Goal: Communication & Community: Answer question/provide support

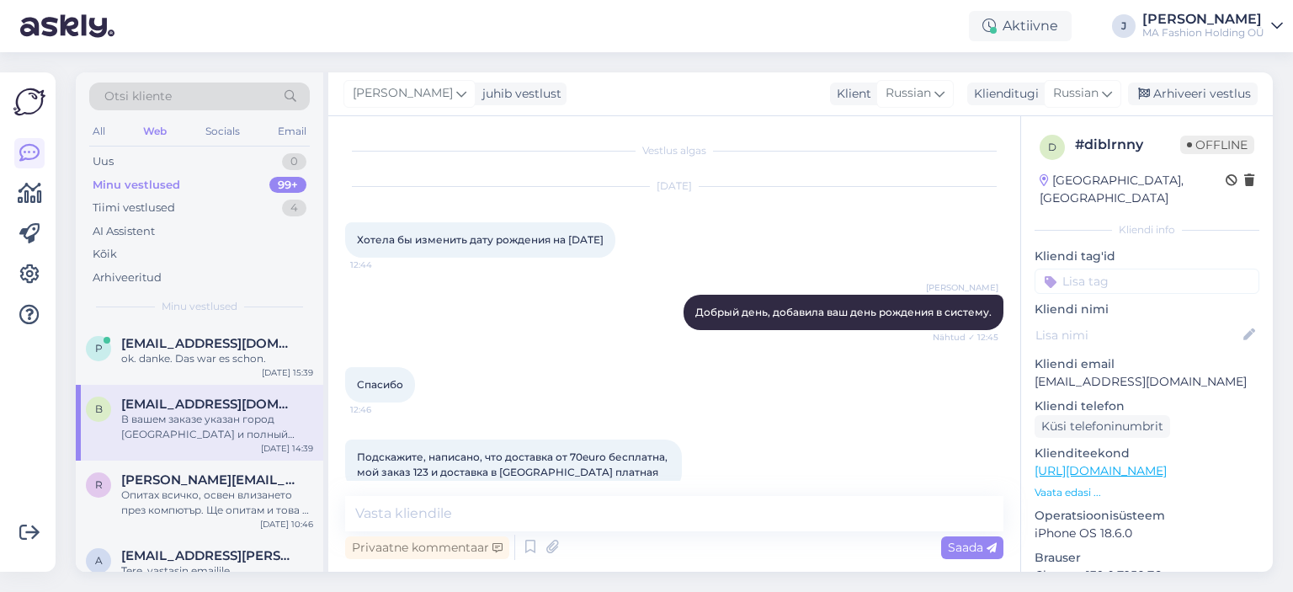
scroll to position [392, 0]
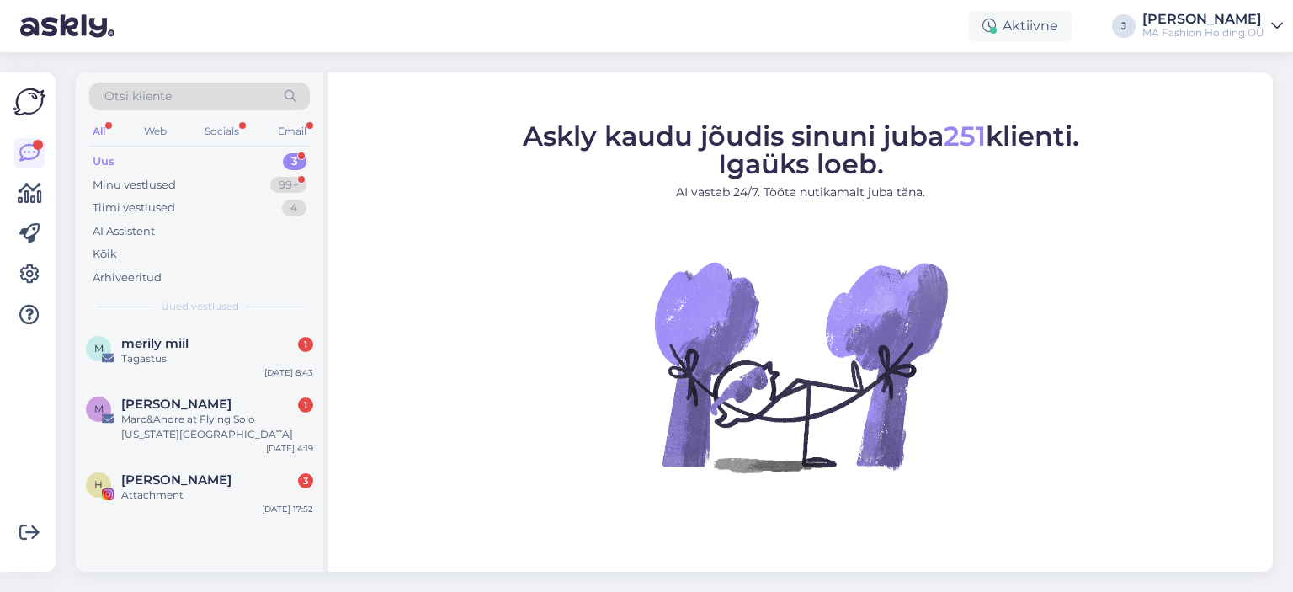
click at [230, 109] on div "Otsi kliente" at bounding box center [199, 97] width 221 height 28
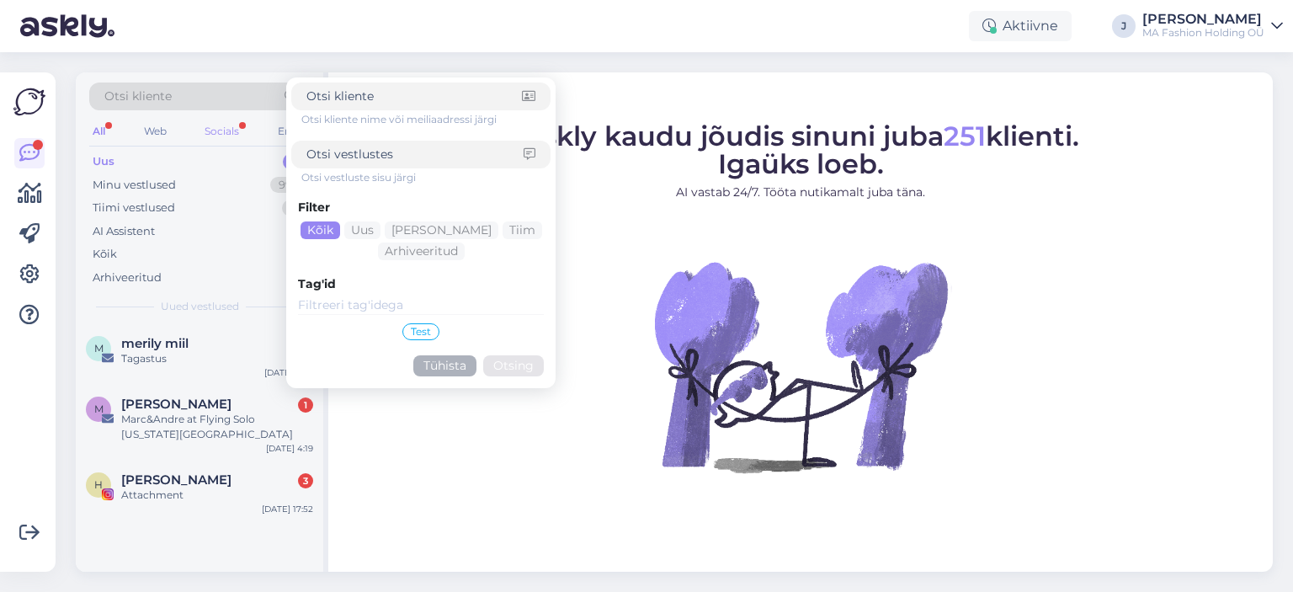
click at [228, 125] on div "Socials" at bounding box center [221, 131] width 41 height 22
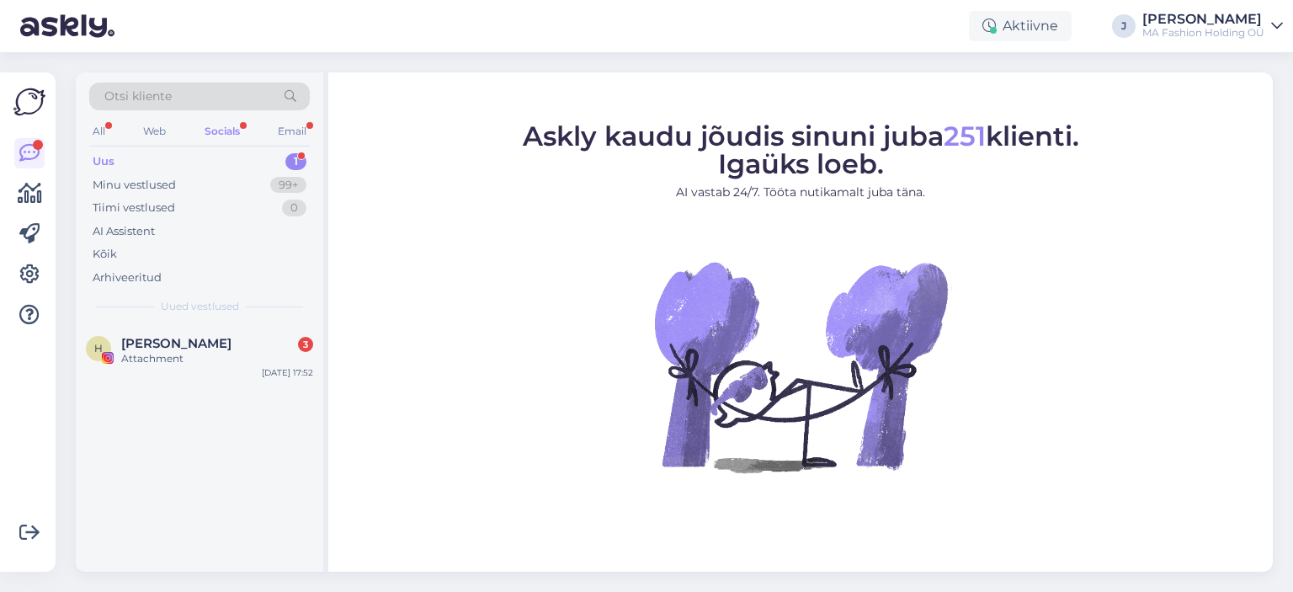
click at [262, 419] on div "H Helge 3 Attachment Aug 11 17:52" at bounding box center [200, 448] width 248 height 248
click at [259, 367] on div "H Helge 3 Attachment Aug 11 17:52" at bounding box center [200, 354] width 248 height 61
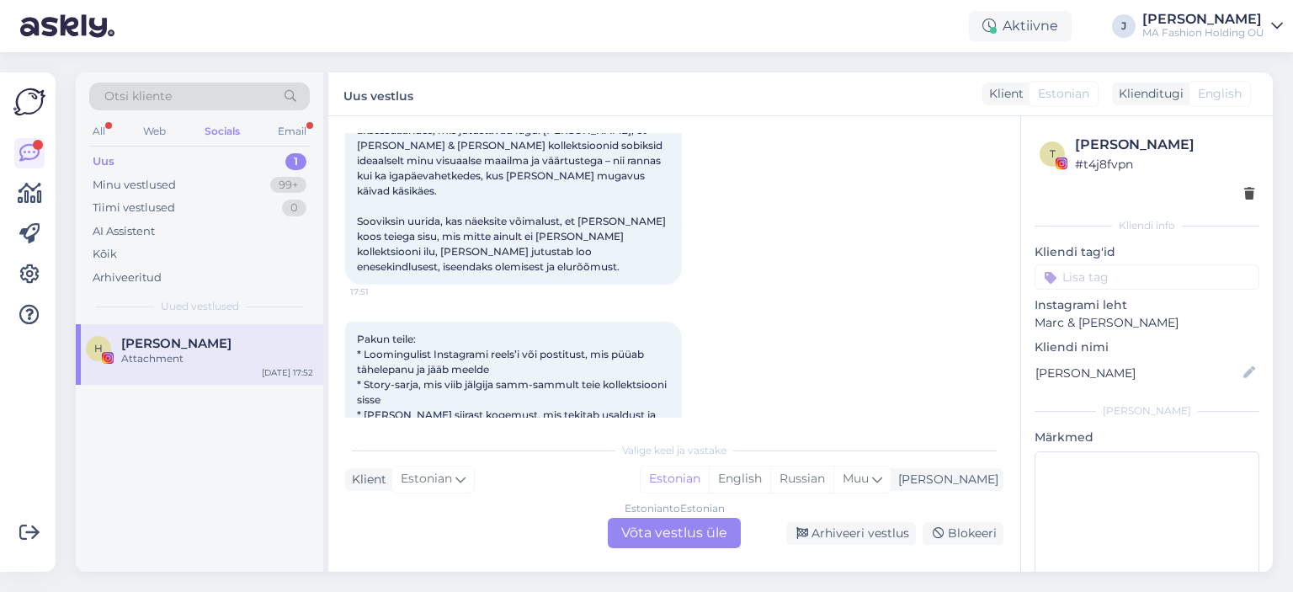
scroll to position [253, 0]
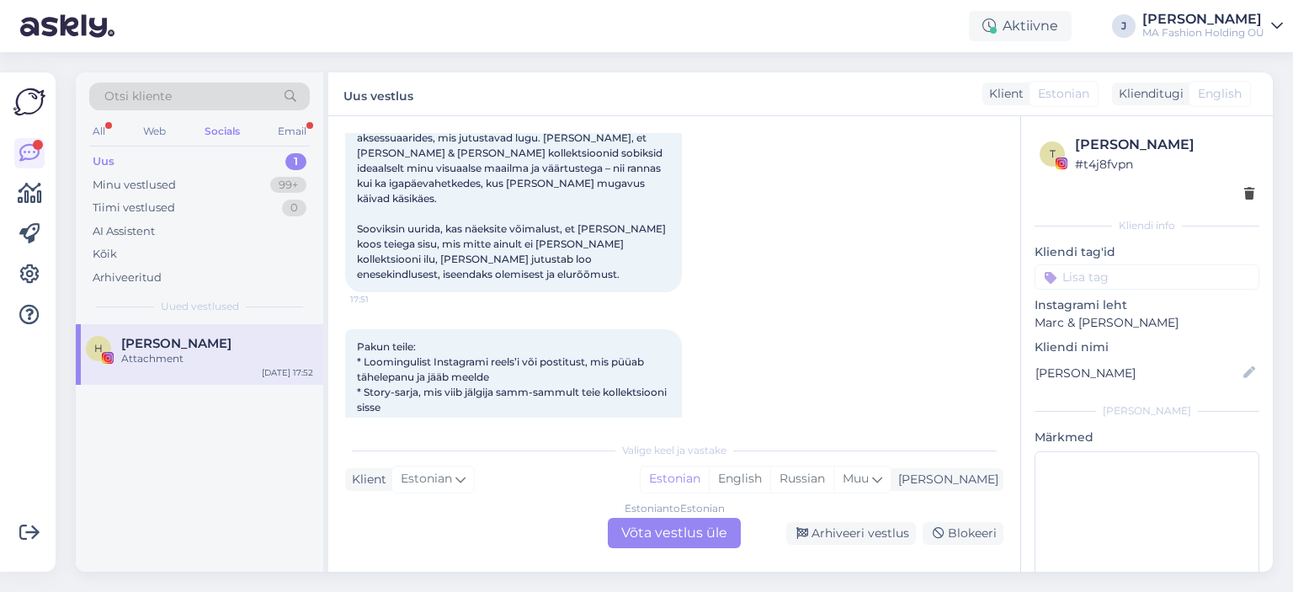
click at [668, 536] on div "Estonian to Estonian Võta vestlus üle" at bounding box center [674, 533] width 133 height 30
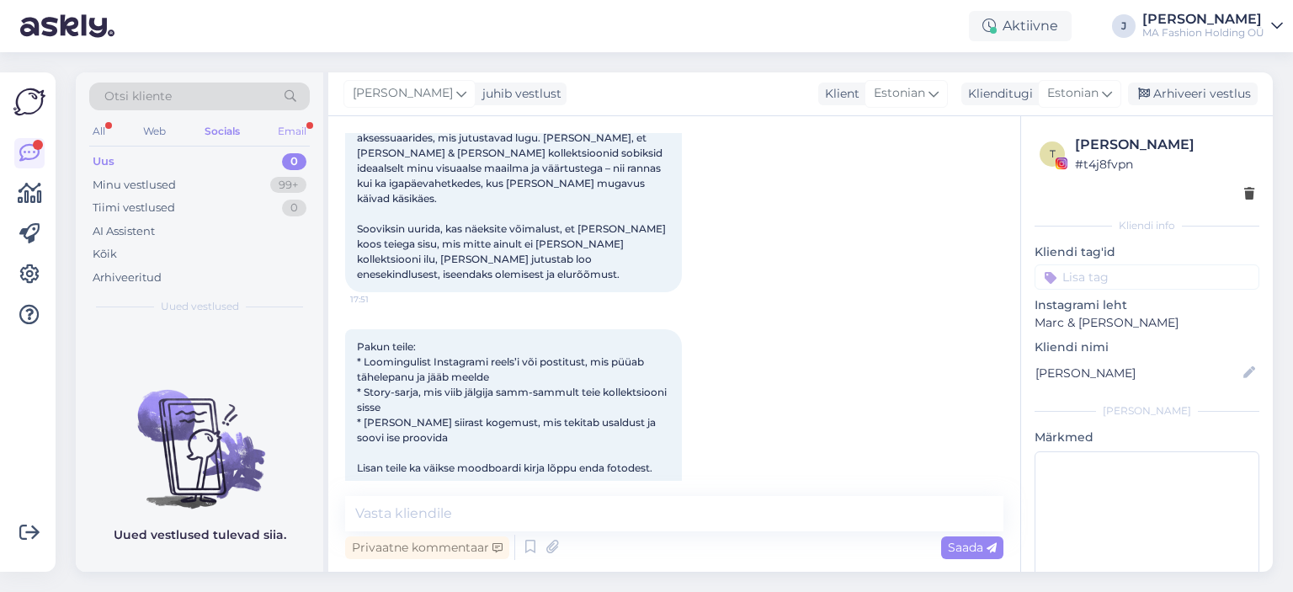
click at [293, 120] on div "Email" at bounding box center [292, 131] width 35 height 22
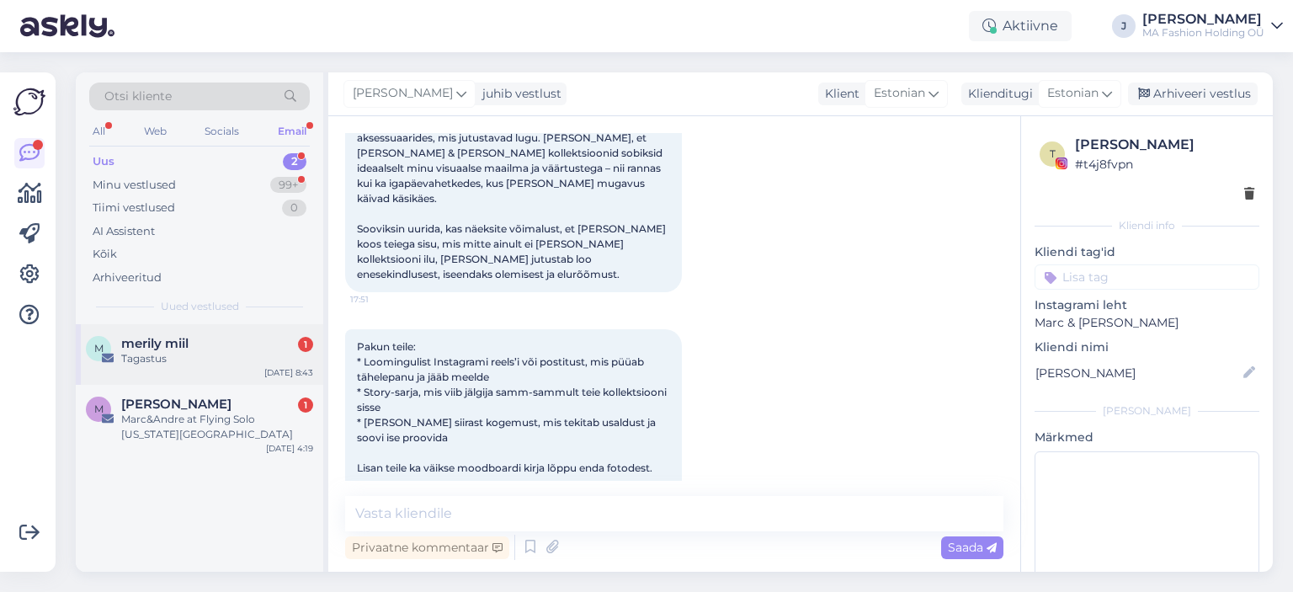
click at [227, 352] on div "Tagastus" at bounding box center [217, 358] width 192 height 15
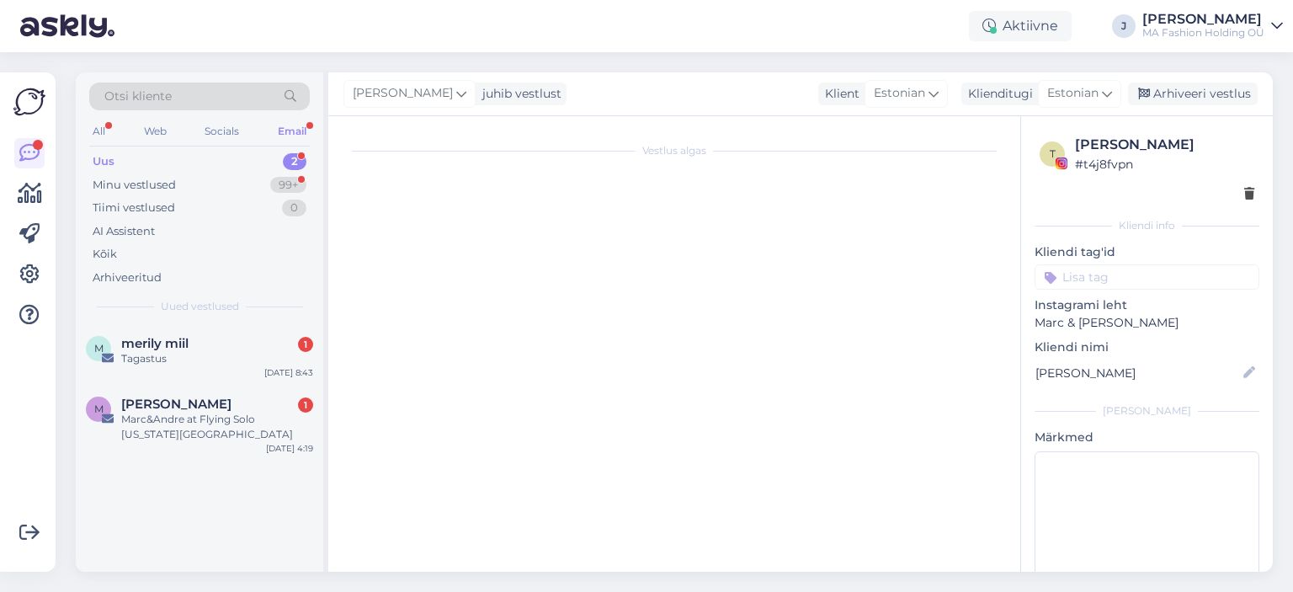
scroll to position [0, 0]
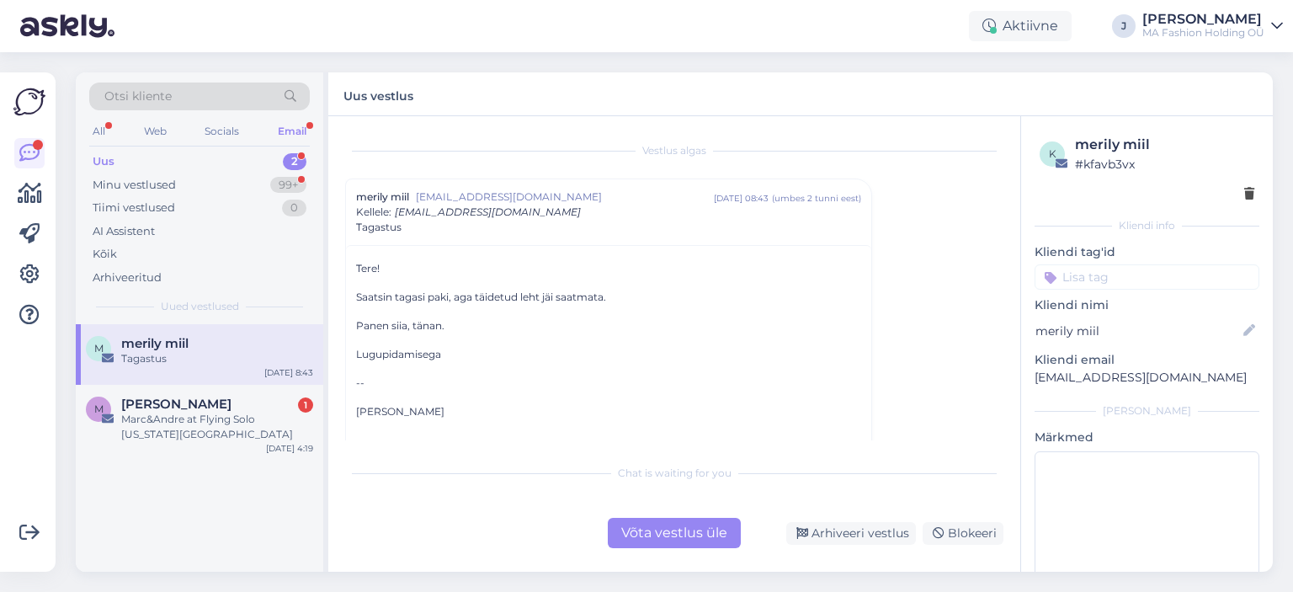
click at [621, 531] on div "Võta vestlus üle" at bounding box center [674, 533] width 133 height 30
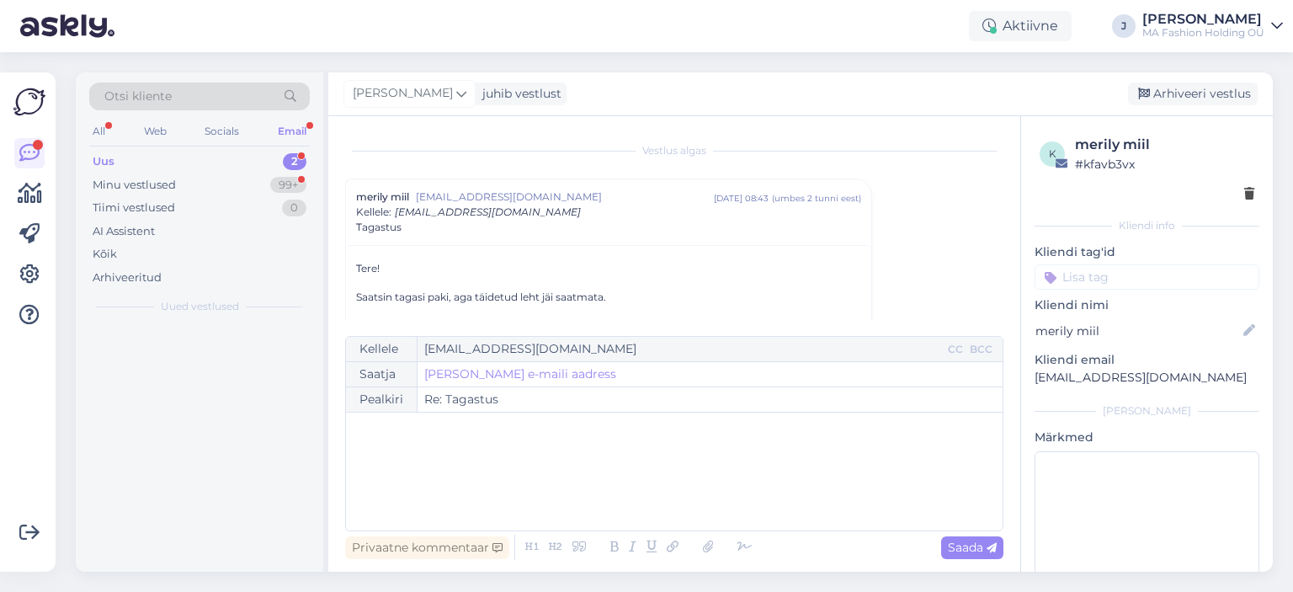
scroll to position [45, 0]
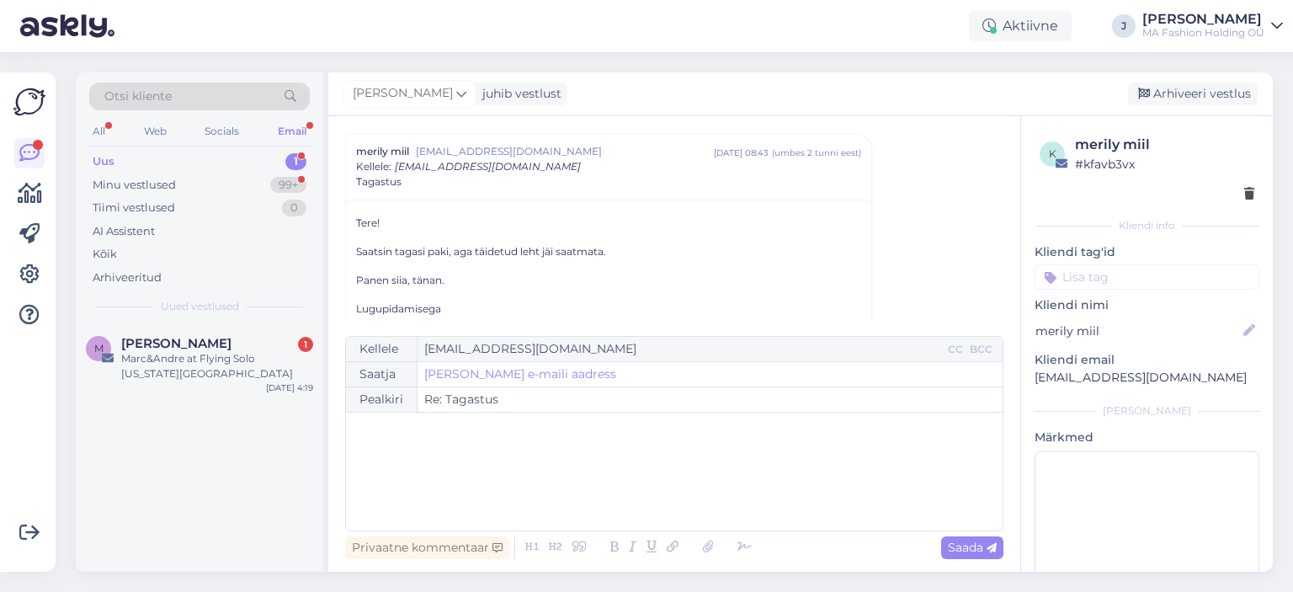
click at [162, 319] on div "Otsi kliente All Web Socials Email Uus 1 Minu vestlused 99+ Tiimi vestlused 0 A…" at bounding box center [200, 198] width 248 height 252
click at [165, 339] on span "Maria Sutton" at bounding box center [176, 343] width 110 height 15
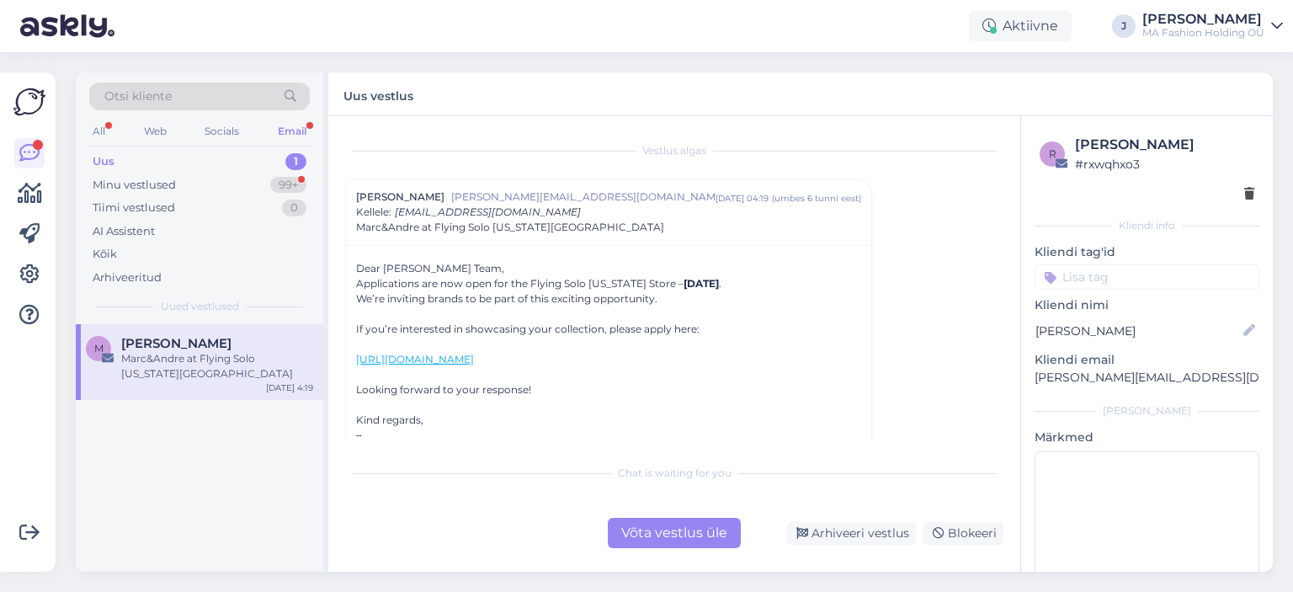
click at [685, 504] on div "Chat is waiting for you Võta vestlus üle Arhiveeri vestlus Blokeeri" at bounding box center [674, 502] width 658 height 93
click at [691, 517] on div "Chat is waiting for you Võta vestlus üle Arhiveeri vestlus Blokeeri" at bounding box center [674, 502] width 658 height 93
click at [645, 528] on div "Võta vestlus üle" at bounding box center [674, 533] width 133 height 30
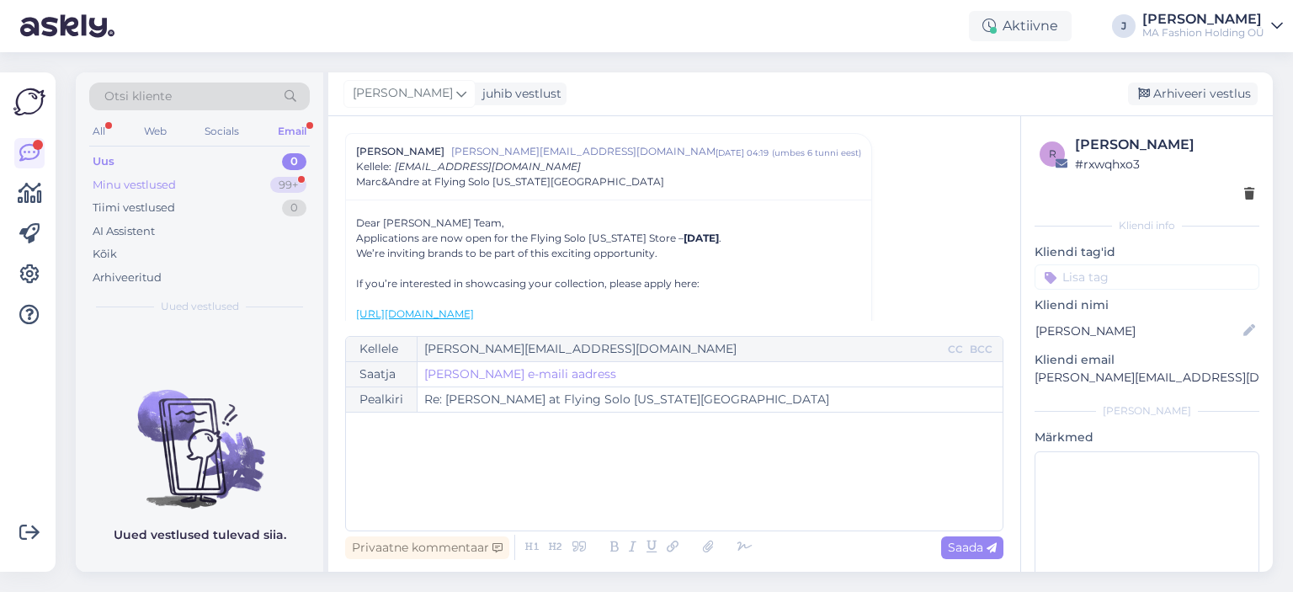
click at [248, 194] on div "Minu vestlused 99+" at bounding box center [199, 185] width 221 height 24
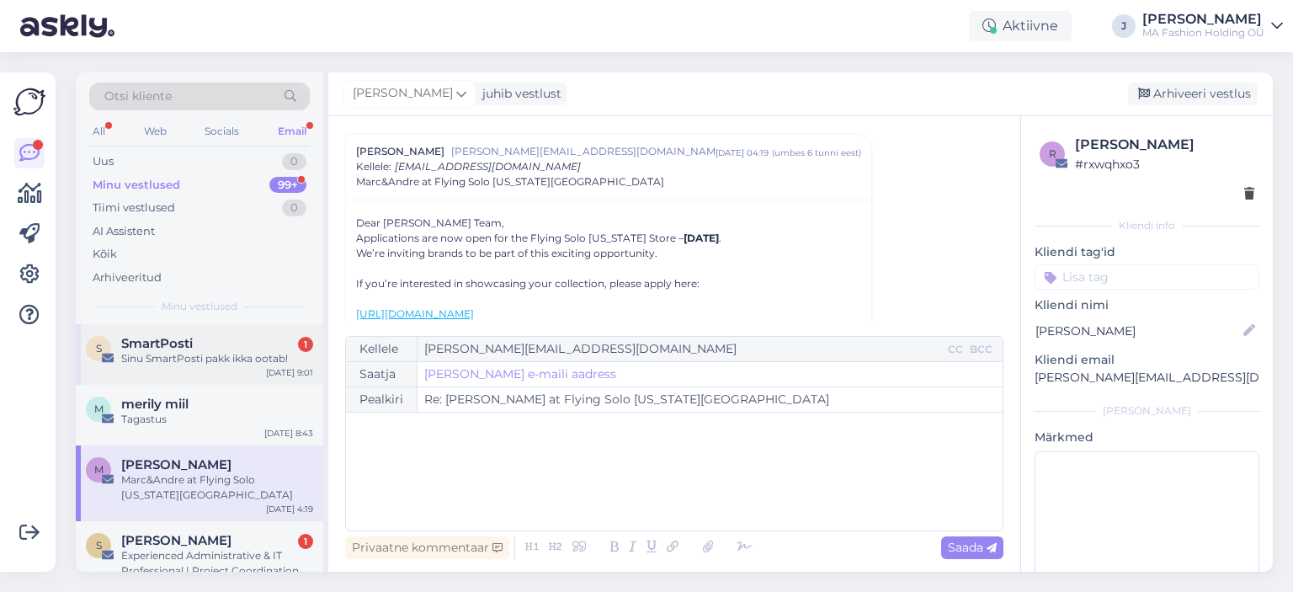
click at [248, 340] on div "SmartPosti 1" at bounding box center [217, 343] width 192 height 15
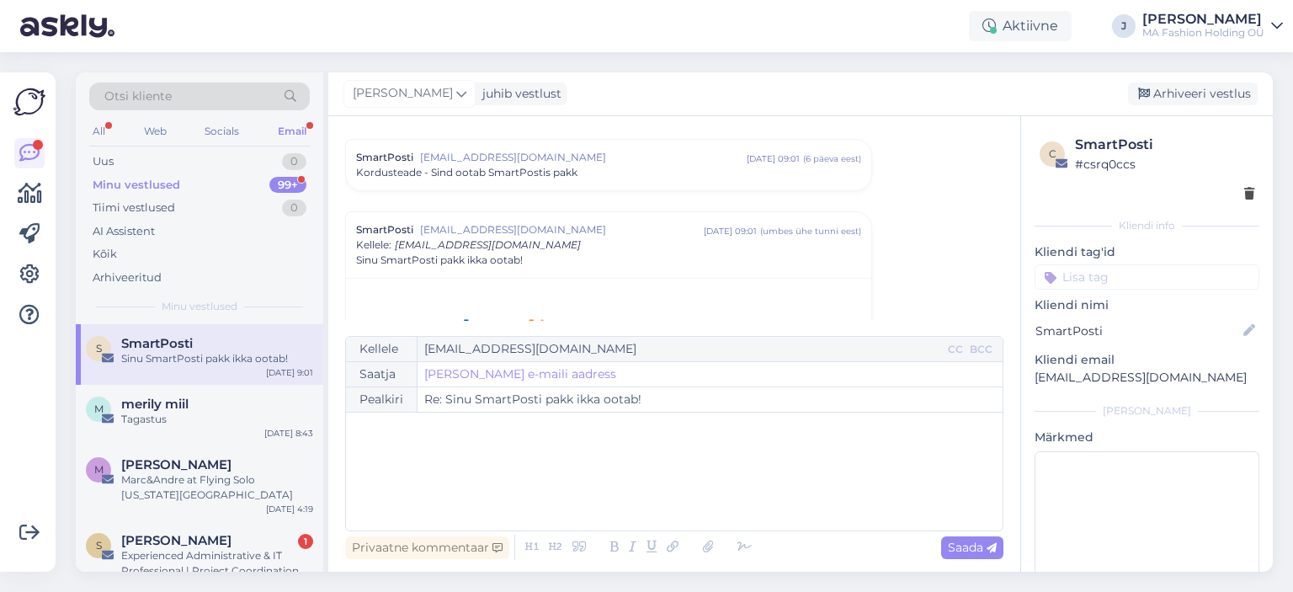
click at [262, 573] on div "Otsi kliente All Web Socials Email Uus 0 Minu vestlused 99+ Tiimi vestlused 0 A…" at bounding box center [680, 322] width 1228 height 540
click at [272, 548] on div "Experienced Administrative & IT Professional | Project Coordination & Data Anal…" at bounding box center [217, 563] width 192 height 30
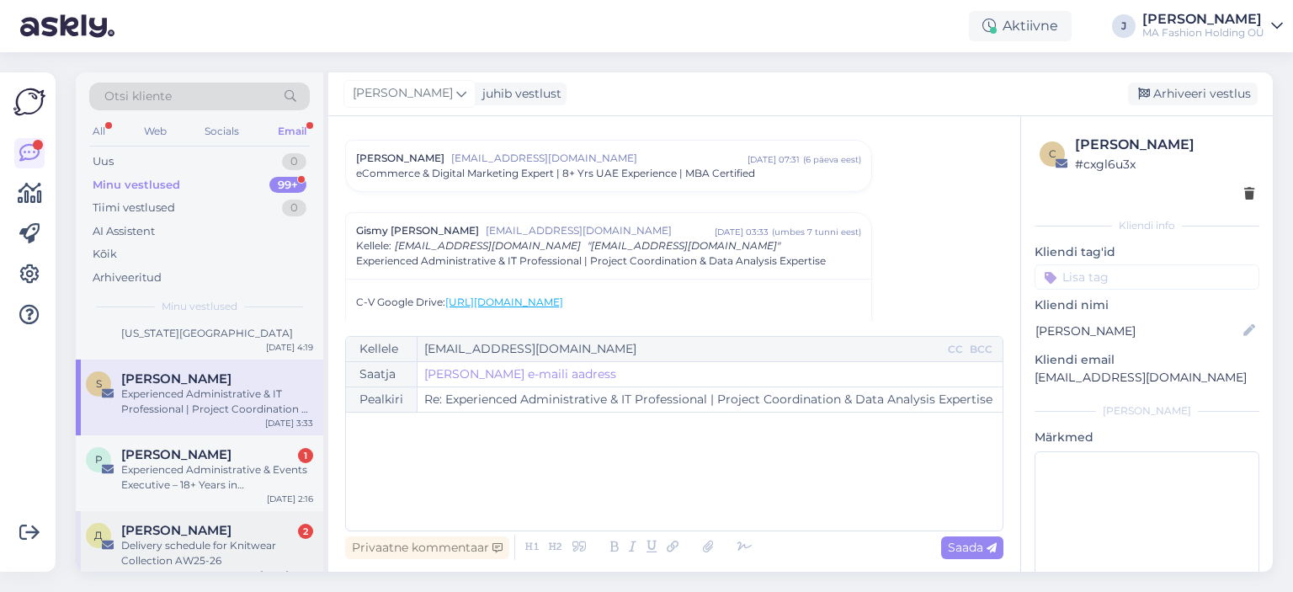
scroll to position [168, 0]
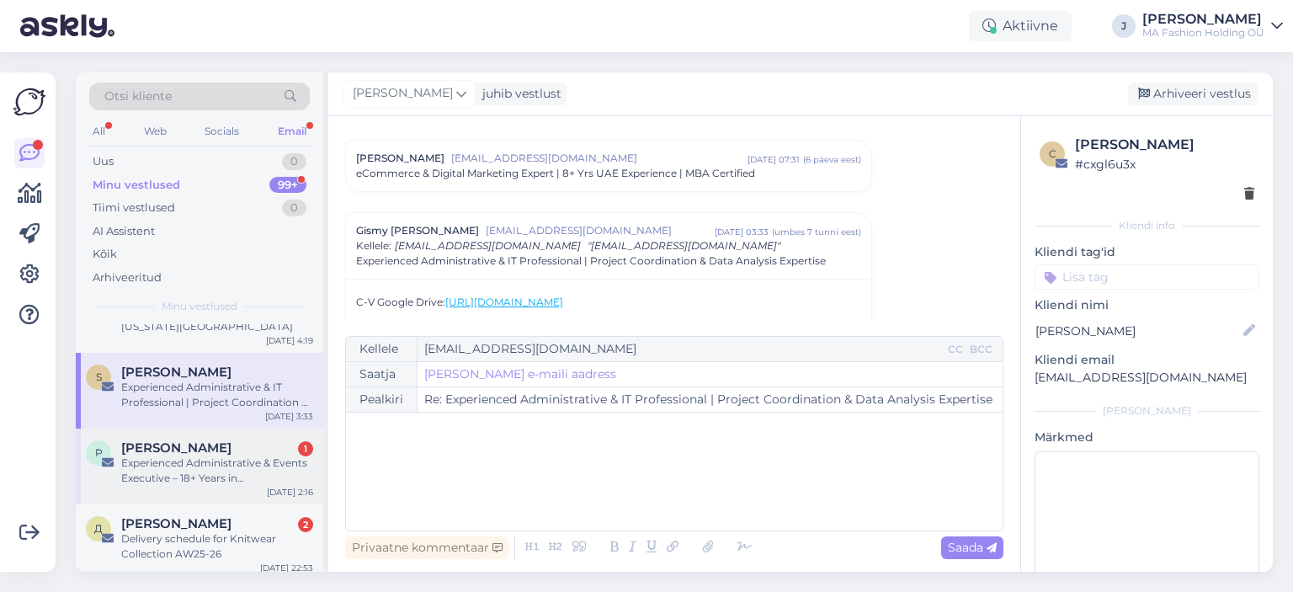
click at [268, 491] on div "P Pawan Kumar 1 Experienced Administrative & Events Executive – 18+ Years in UA…" at bounding box center [200, 467] width 248 height 76
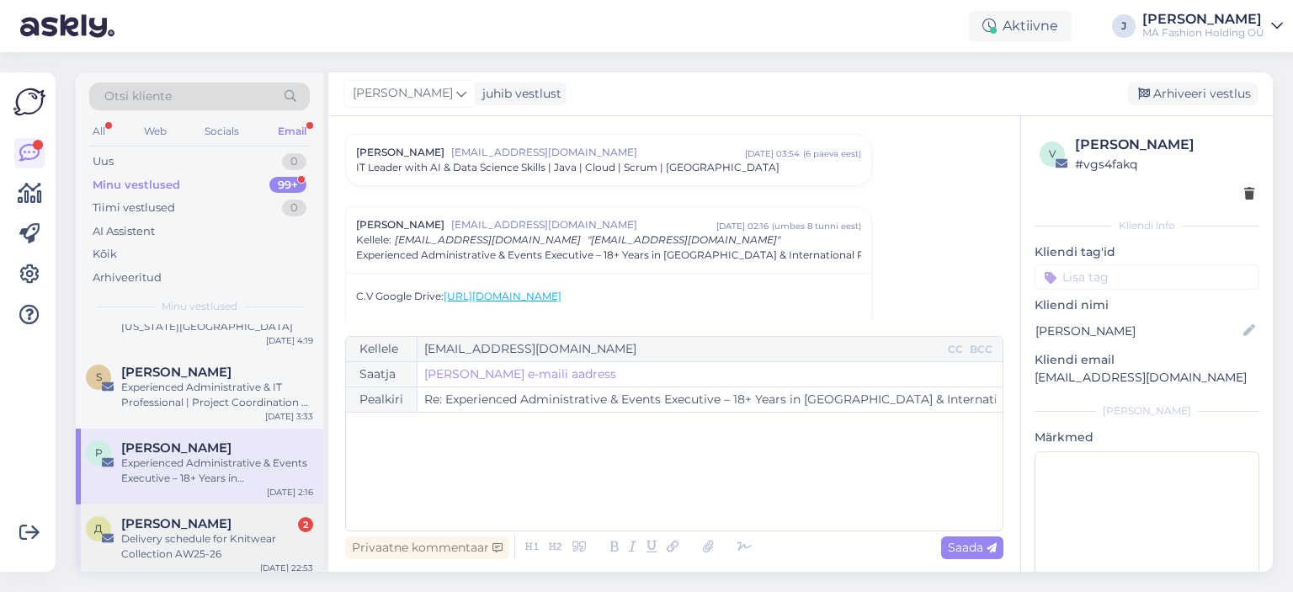
click at [268, 536] on div "Delivery schedule for Knitwear Collection AW25-26" at bounding box center [217, 546] width 192 height 30
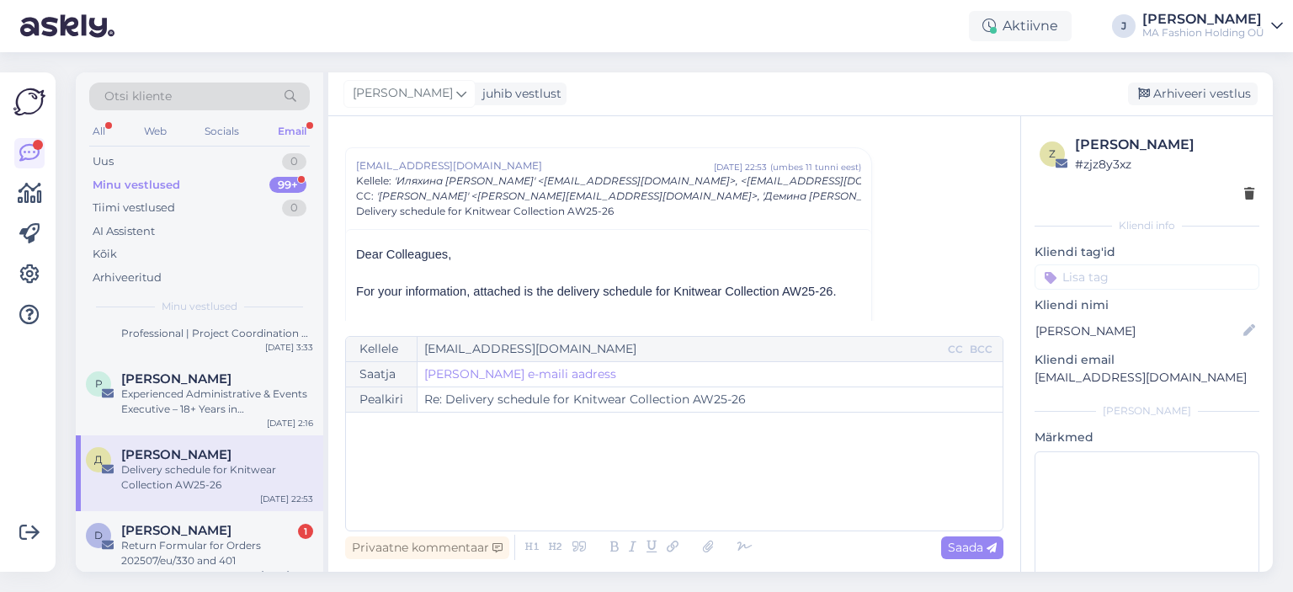
scroll to position [337, 0]
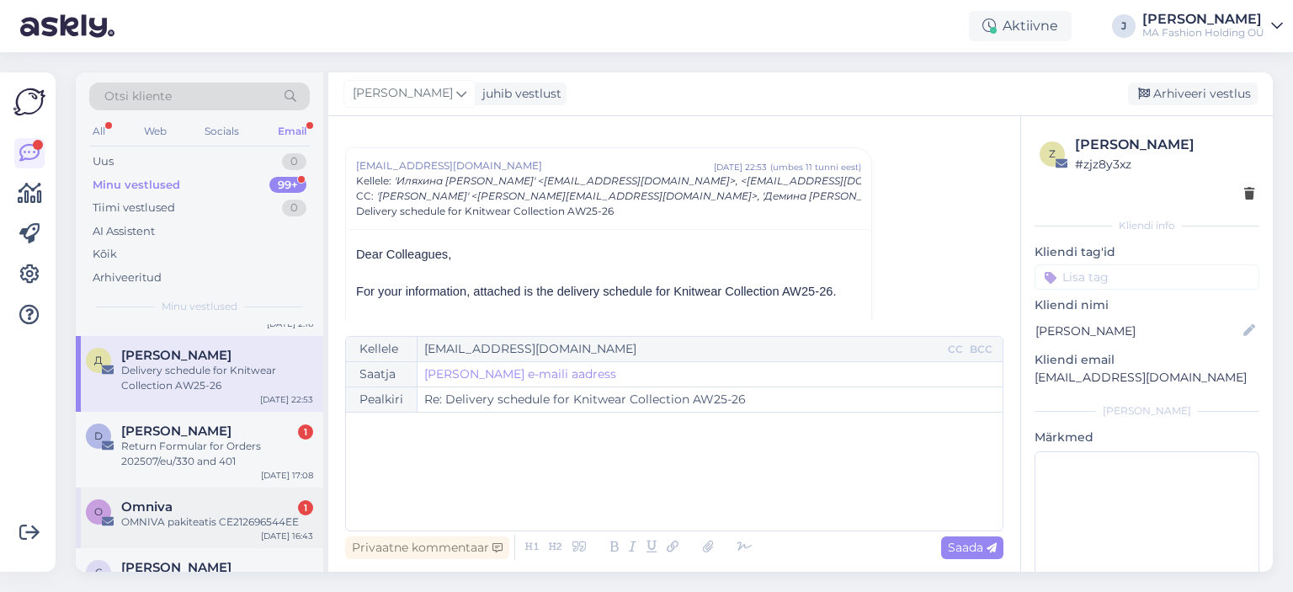
click at [282, 501] on div "Omniva 1" at bounding box center [217, 506] width 192 height 15
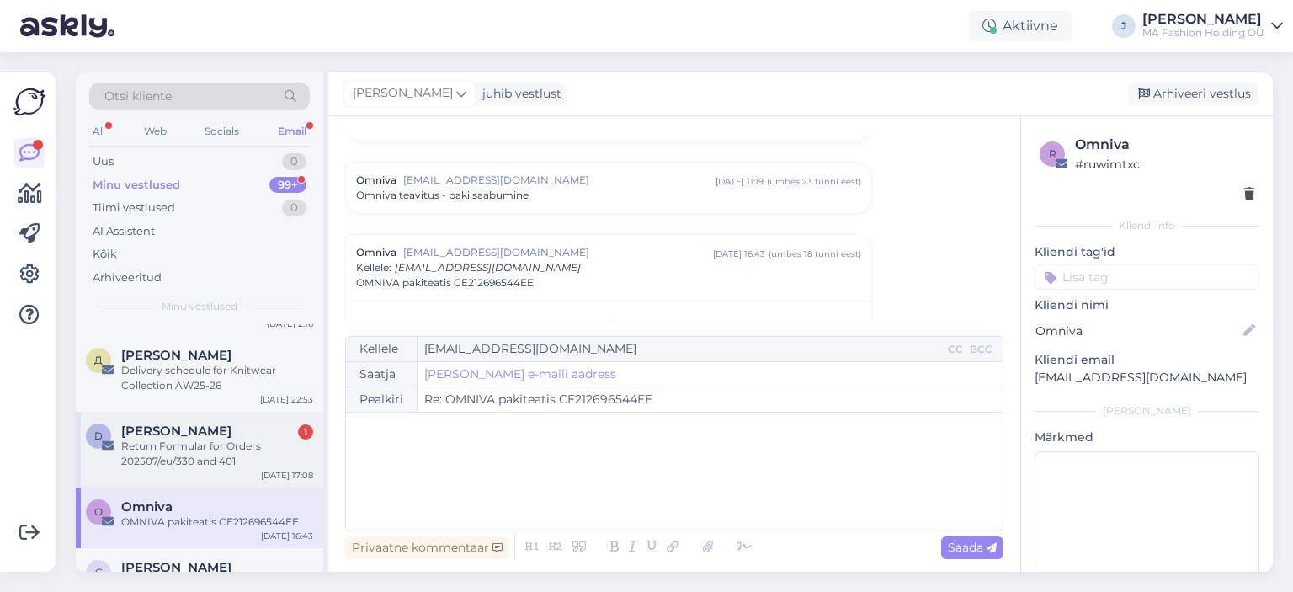
click at [269, 457] on div "Return Formular for Orders 202507/eu/330 and 401" at bounding box center [217, 454] width 192 height 30
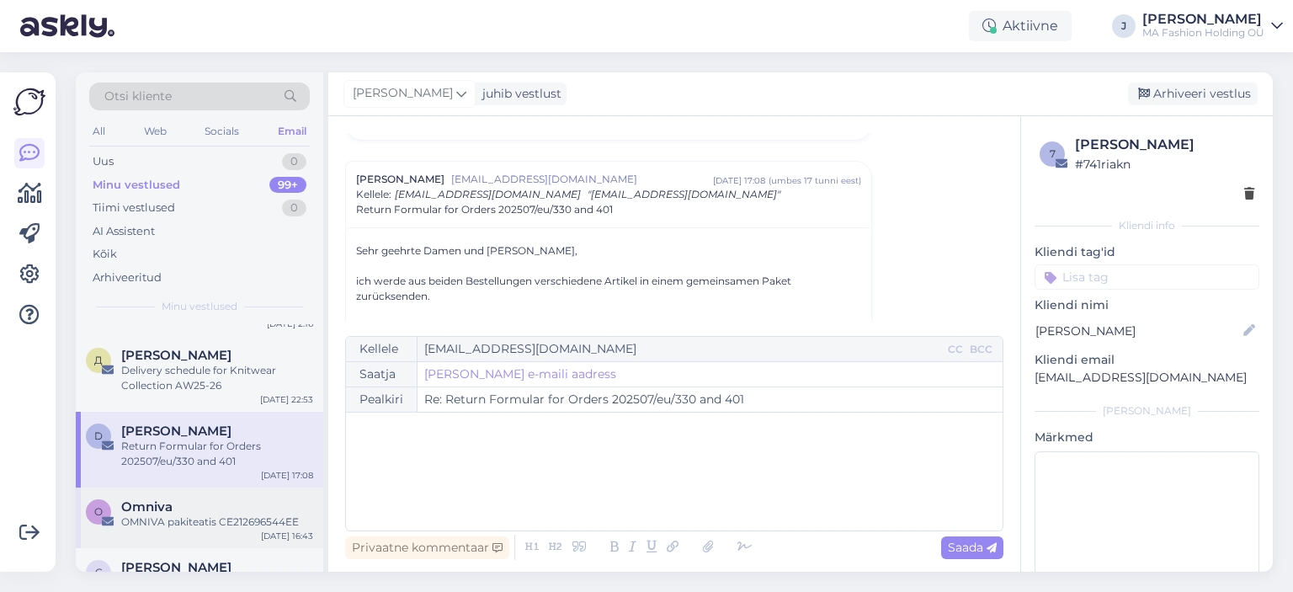
click at [296, 520] on div "OMNIVA pakiteatis CE212696544EE" at bounding box center [217, 521] width 192 height 15
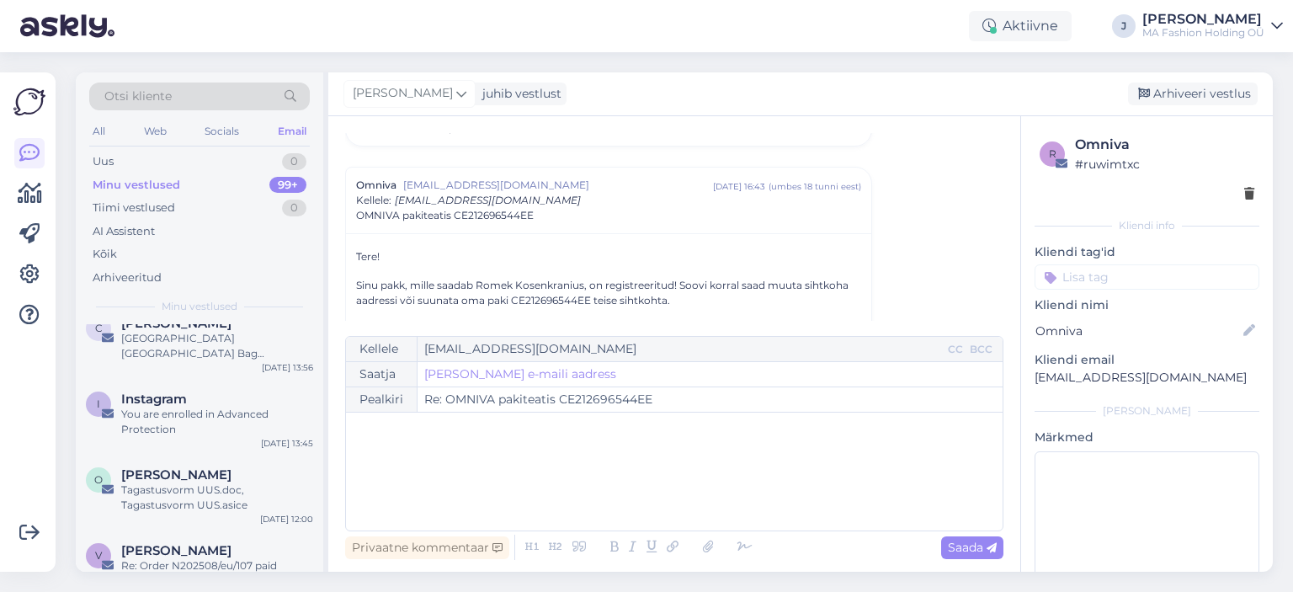
scroll to position [589, 0]
